Goal: Find specific page/section: Find specific page/section

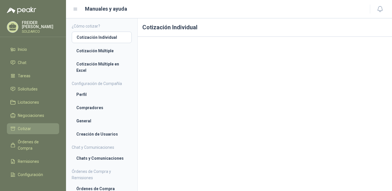
click at [23, 129] on span "Cotizar" at bounding box center [24, 129] width 13 height 6
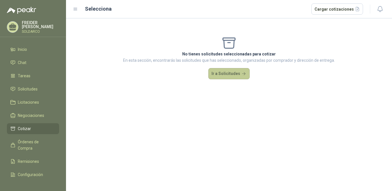
click at [234, 73] on button "Ir a Solicitudes" at bounding box center [229, 73] width 41 height 11
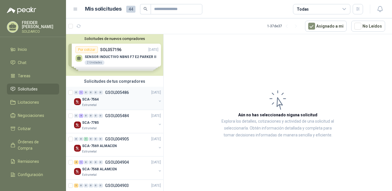
click at [113, 100] on div "SCA-7564" at bounding box center [119, 99] width 74 height 7
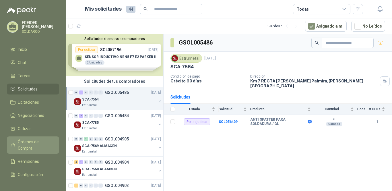
click at [26, 141] on span "Órdenes de Compra" at bounding box center [36, 145] width 36 height 13
